Goal: Navigation & Orientation: Understand site structure

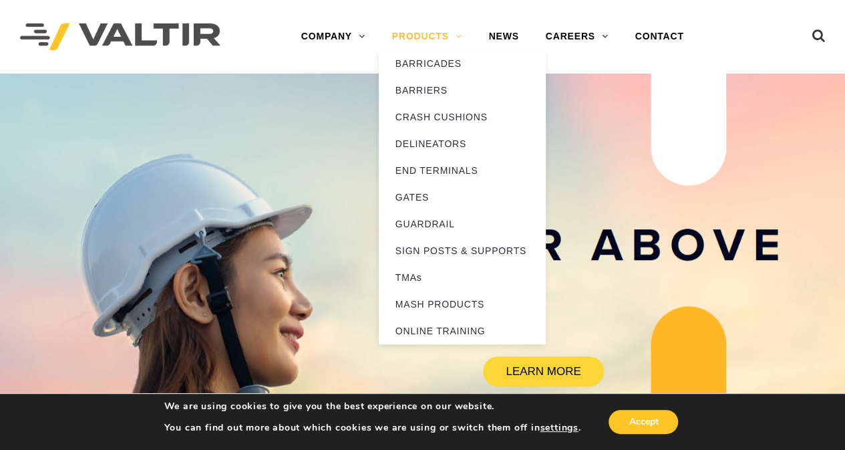
click at [417, 37] on link "PRODUCTS" at bounding box center [427, 36] width 97 height 27
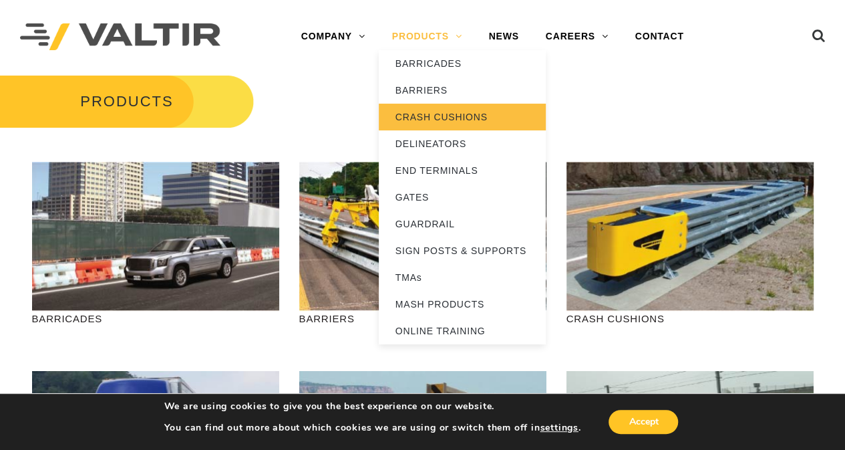
click at [419, 114] on link "CRASH CUSHIONS" at bounding box center [462, 117] width 167 height 27
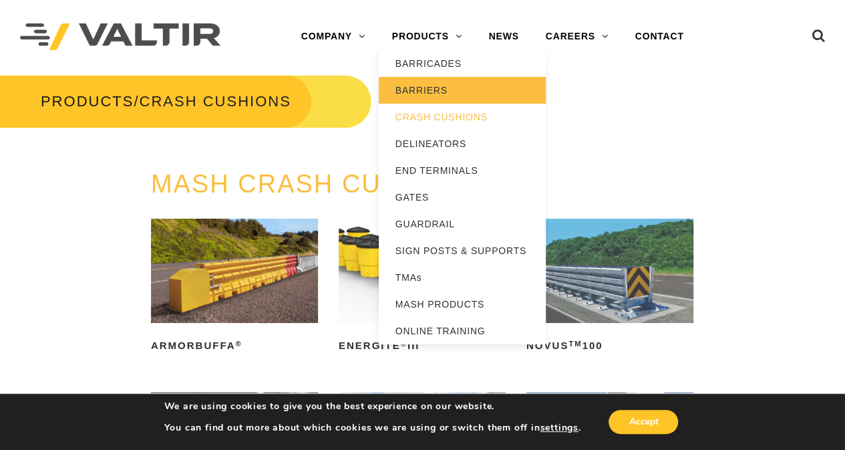
click at [418, 88] on link "BARRIERS" at bounding box center [462, 90] width 167 height 27
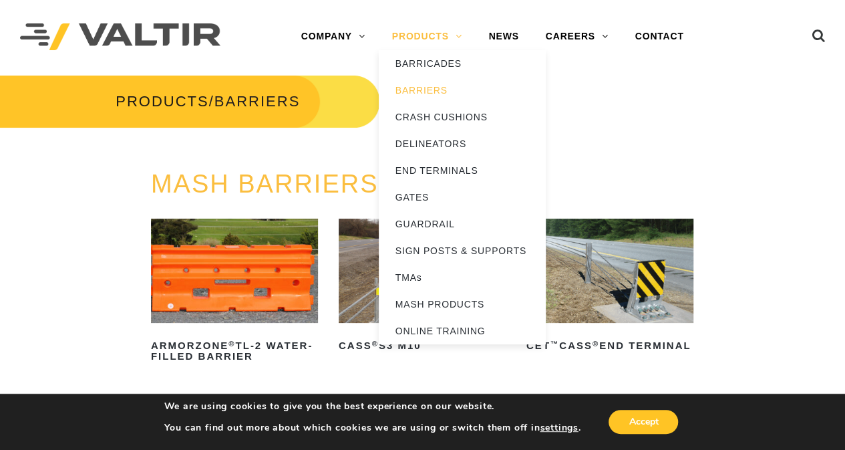
click at [432, 31] on link "PRODUCTS" at bounding box center [427, 36] width 97 height 27
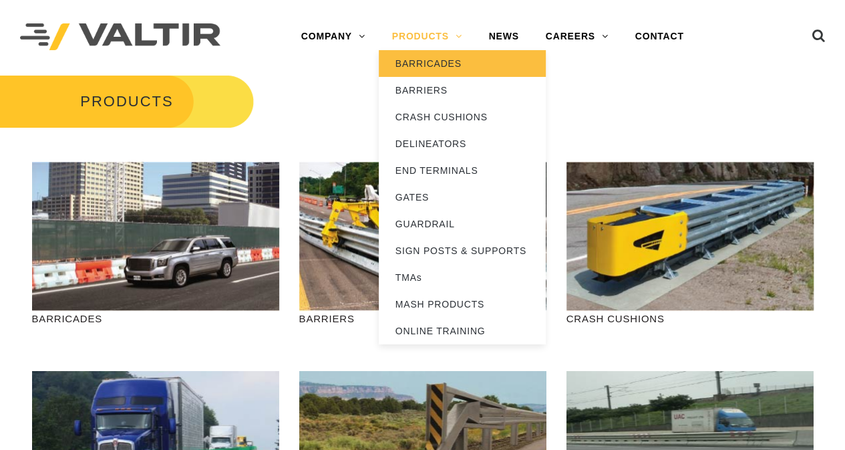
click at [425, 63] on link "BARRICADES" at bounding box center [462, 63] width 167 height 27
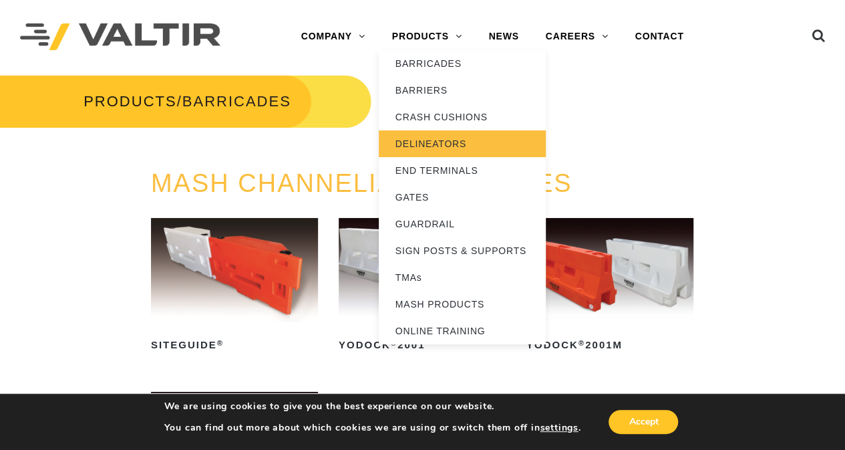
click at [424, 147] on link "DELINEATORS" at bounding box center [462, 143] width 167 height 27
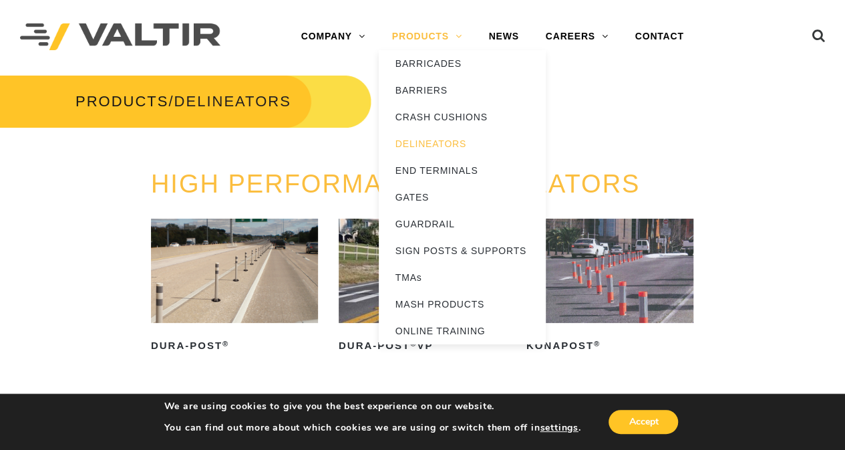
click at [421, 29] on link "PRODUCTS" at bounding box center [427, 36] width 97 height 27
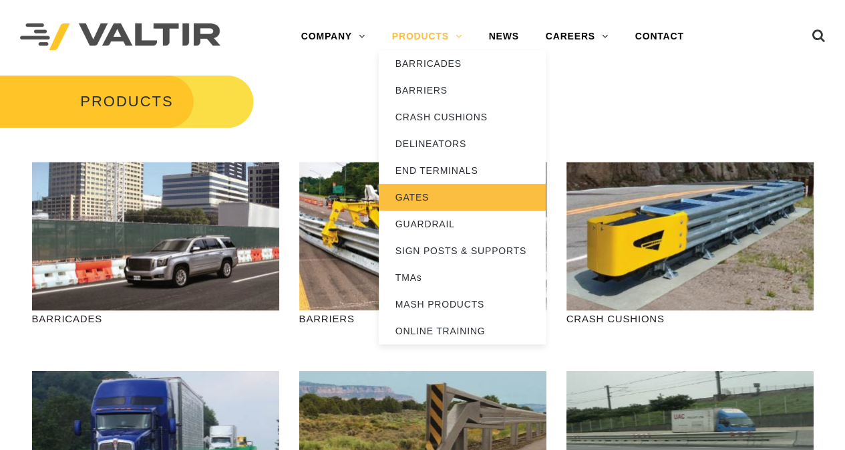
click at [420, 198] on link "GATES" at bounding box center [462, 197] width 167 height 27
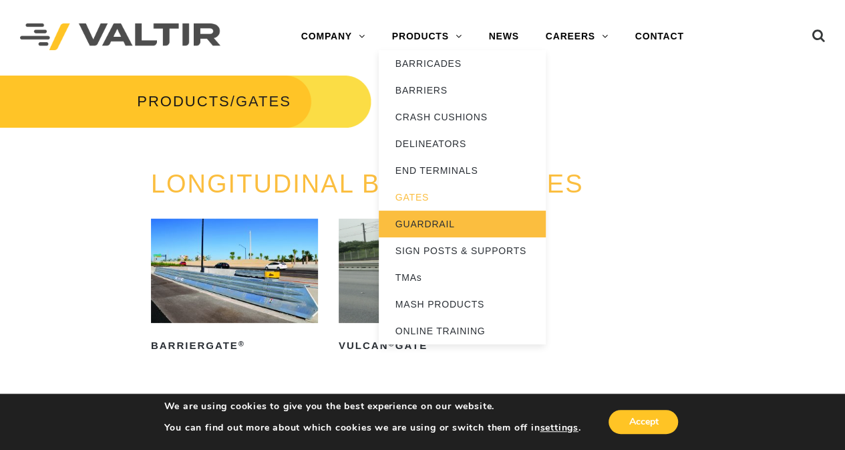
click at [412, 220] on link "GUARDRAIL" at bounding box center [462, 223] width 167 height 27
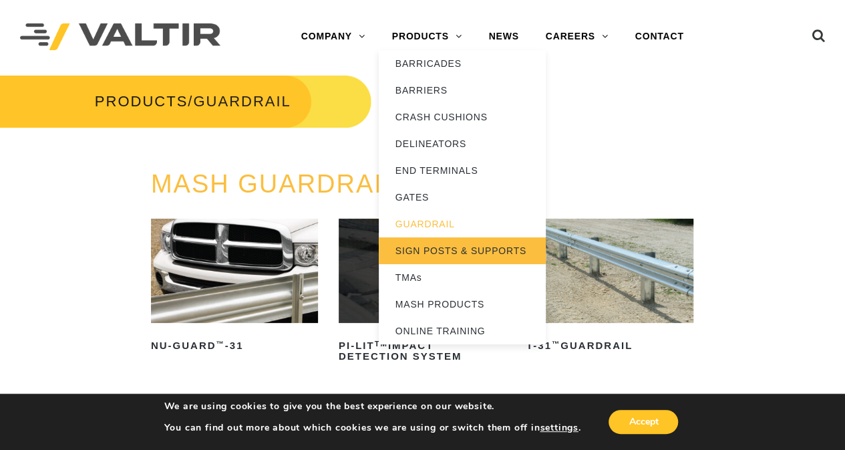
click at [438, 250] on link "SIGN POSTS & SUPPORTS" at bounding box center [462, 250] width 167 height 27
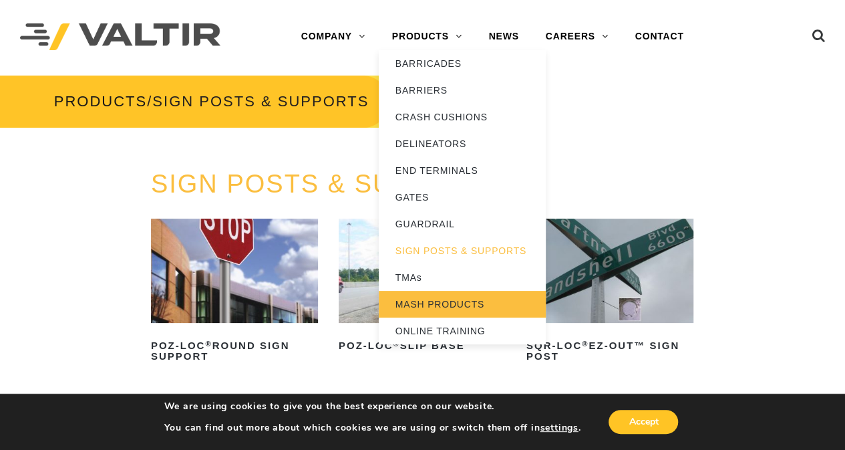
click at [444, 299] on link "MASH PRODUCTS" at bounding box center [462, 304] width 167 height 27
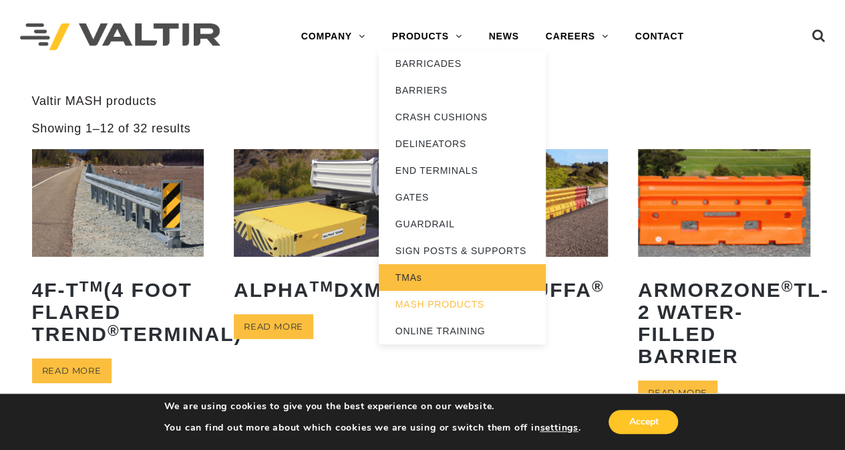
click at [412, 283] on link "TMAs" at bounding box center [462, 277] width 167 height 27
